Goal: Information Seeking & Learning: Learn about a topic

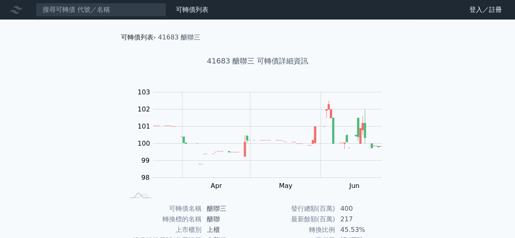
click at [146, 38] on link "可轉債列表" at bounding box center [137, 37] width 33 height 8
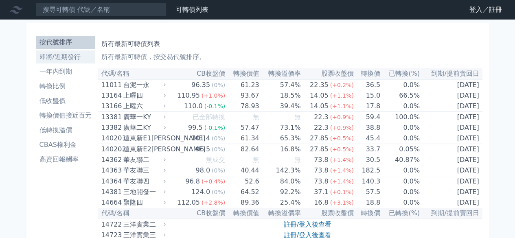
click at [63, 61] on li "即將/近期發行" at bounding box center [65, 57] width 59 height 10
